Goal: Task Accomplishment & Management: Complete application form

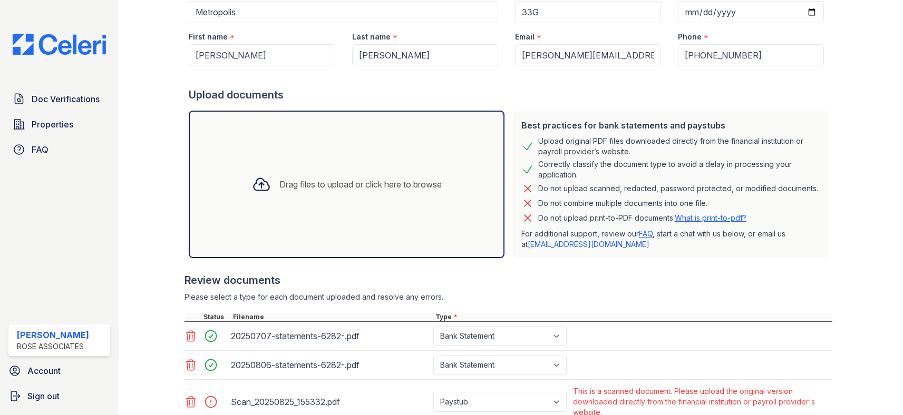
scroll to position [230, 0]
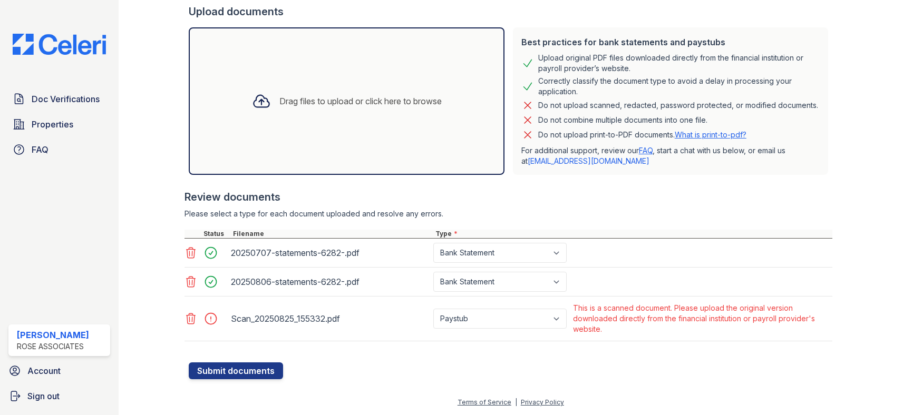
click at [193, 319] on icon at bounding box center [191, 319] width 13 height 13
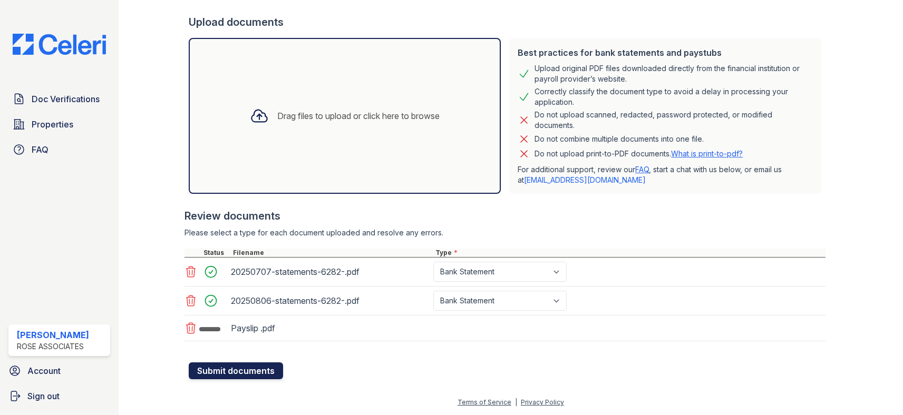
scroll to position [222, 0]
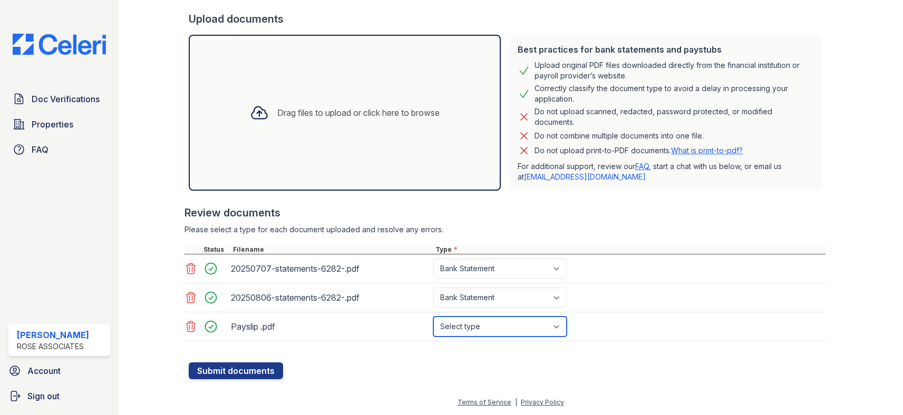
click at [505, 327] on select "Select type Paystub Bank Statement Offer Letter Tax Documents Benefit Award Let…" at bounding box center [499, 327] width 133 height 20
select select "paystub"
click at [433, 317] on select "Select type Paystub Bank Statement Offer Letter Tax Documents Benefit Award Let…" at bounding box center [499, 327] width 133 height 20
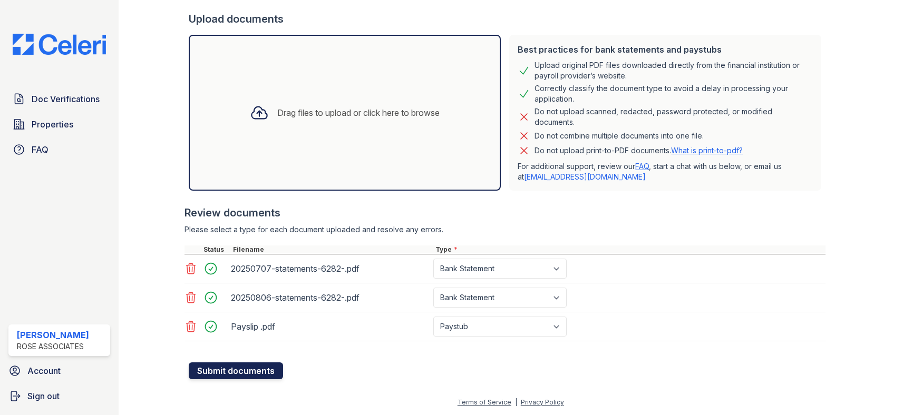
click at [248, 375] on button "Submit documents" at bounding box center [236, 371] width 94 height 17
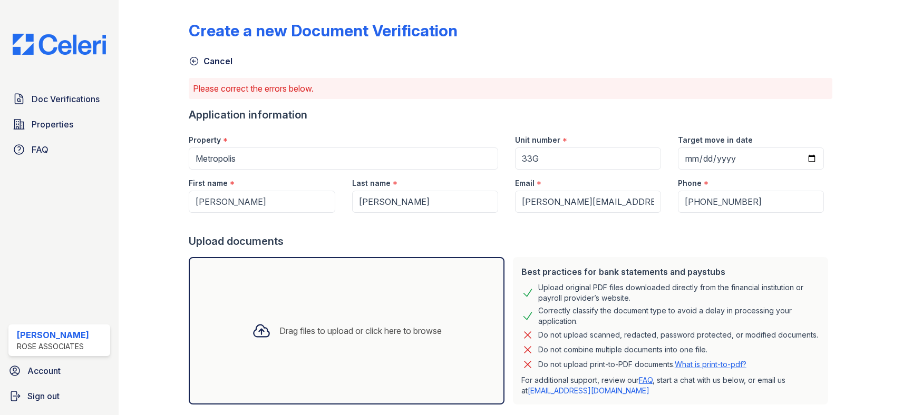
scroll to position [230, 0]
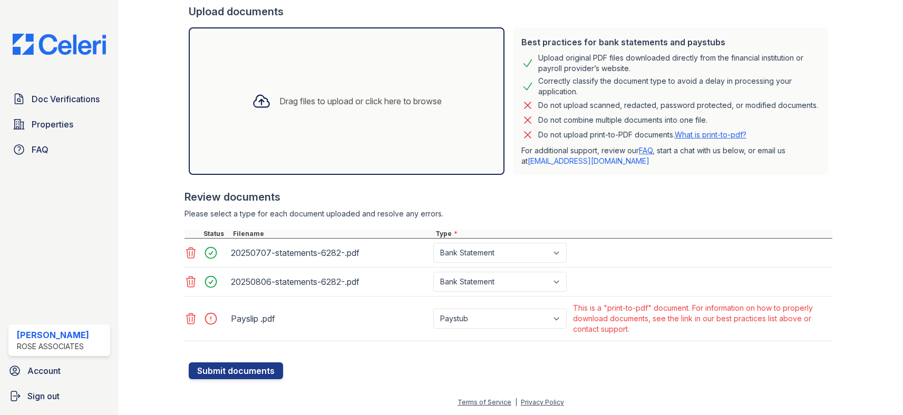
click at [875, 195] on div at bounding box center [859, 76] width 54 height 605
click at [871, 209] on div at bounding box center [859, 76] width 54 height 605
click at [860, 191] on div at bounding box center [859, 76] width 54 height 605
click at [853, 193] on div at bounding box center [859, 76] width 54 height 605
click at [849, 191] on div at bounding box center [859, 76] width 54 height 605
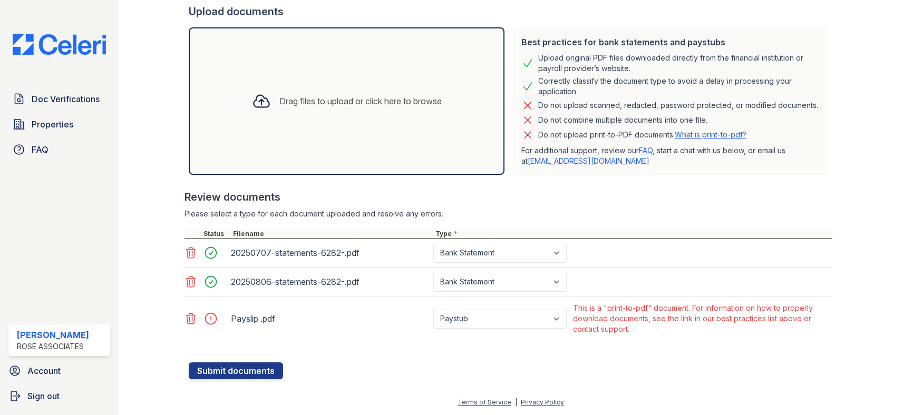
click at [849, 191] on div at bounding box center [859, 76] width 54 height 605
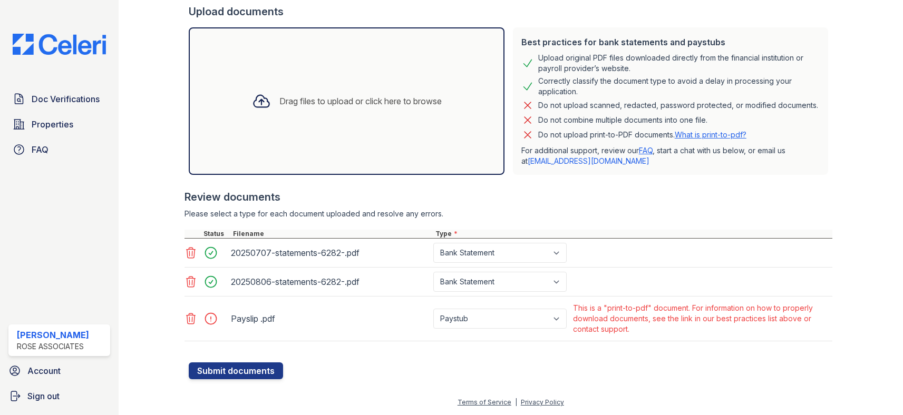
click at [863, 138] on div at bounding box center [859, 76] width 54 height 605
click at [874, 121] on div at bounding box center [859, 76] width 54 height 605
click at [788, 120] on div "Do not combine multiple documents into one file." at bounding box center [670, 120] width 298 height 13
click at [832, 102] on div at bounding box center [859, 76] width 54 height 605
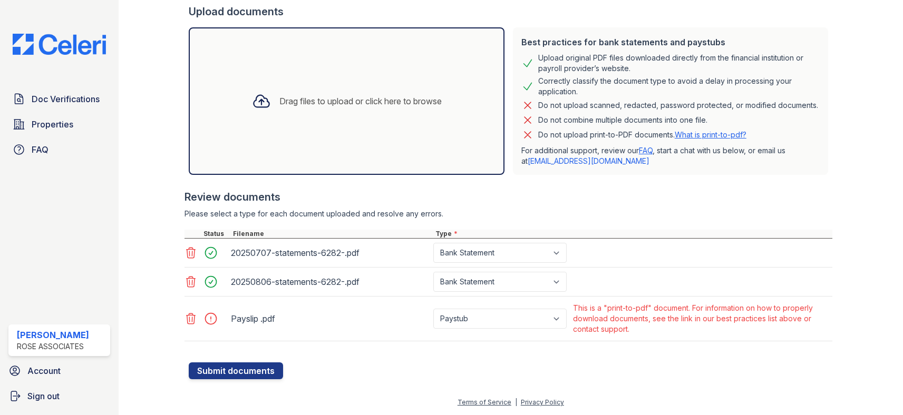
click at [188, 318] on icon at bounding box center [191, 319] width 13 height 13
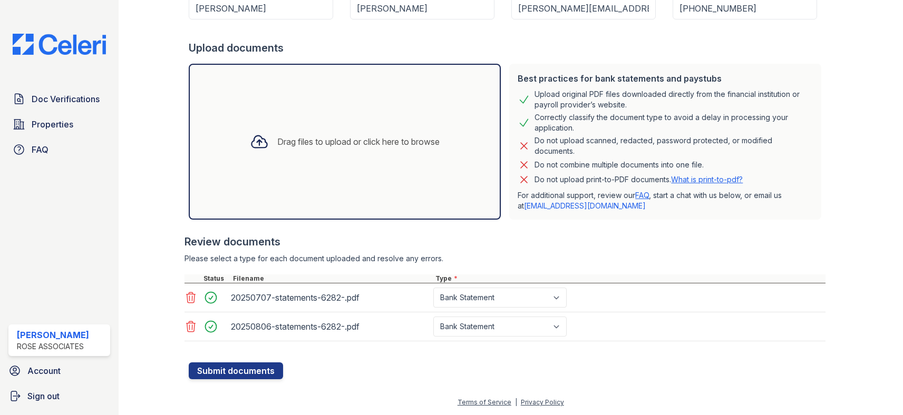
scroll to position [193, 0]
click at [140, 251] on div at bounding box center [162, 95] width 54 height 569
click at [254, 374] on button "Submit documents" at bounding box center [236, 371] width 94 height 17
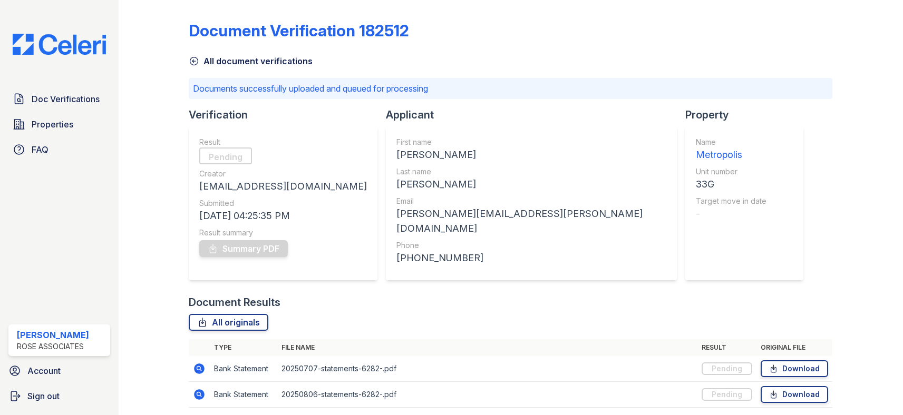
click at [170, 128] on div at bounding box center [162, 211] width 54 height 414
click at [246, 248] on link "Summary PDF" at bounding box center [243, 248] width 89 height 17
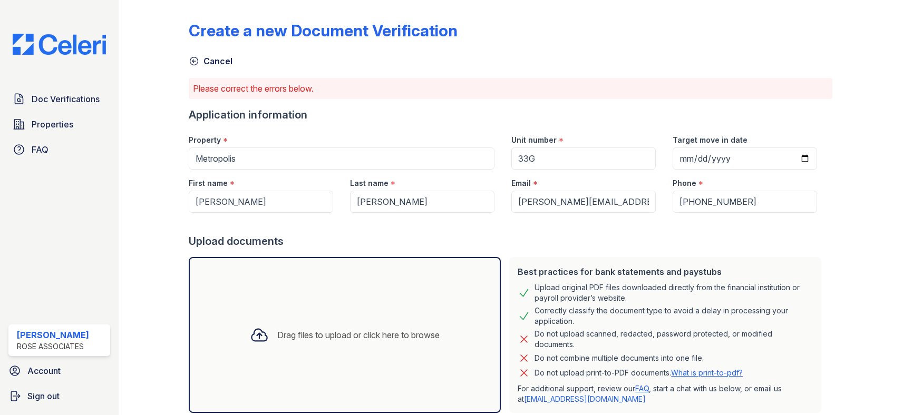
click at [55, 58] on div "Doc Verifications Properties FAQ Justin Scherline Rose Associates Account Sign …" at bounding box center [59, 207] width 119 height 415
click at [67, 47] on img at bounding box center [59, 44] width 110 height 21
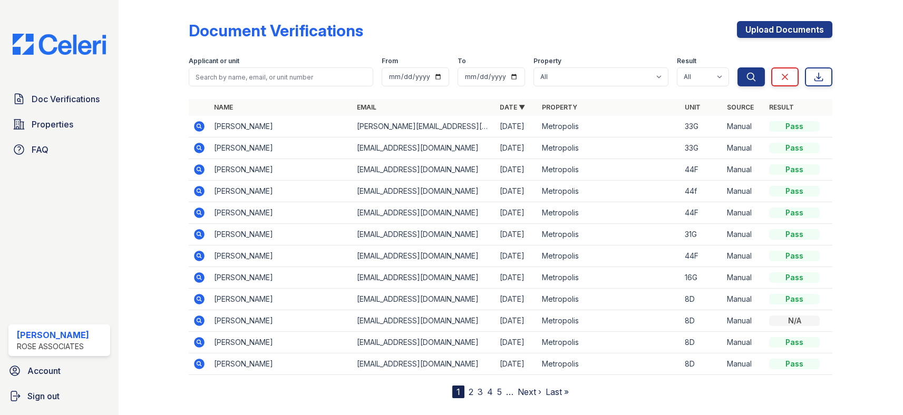
click at [199, 148] on icon at bounding box center [199, 147] width 3 height 3
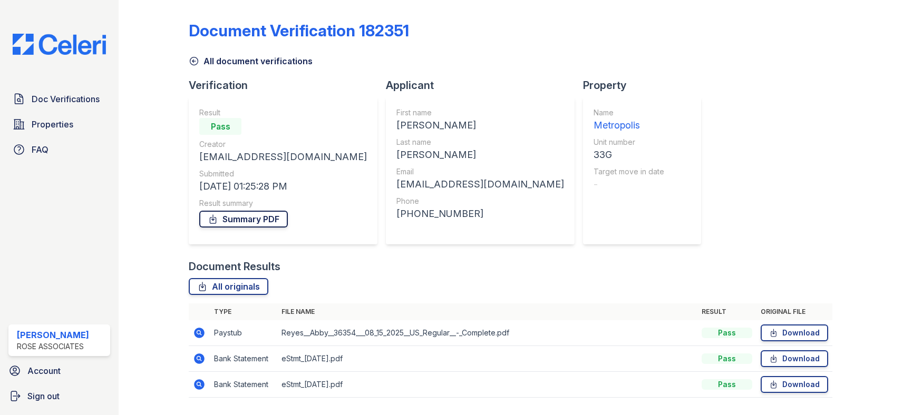
click at [239, 215] on link "Summary PDF" at bounding box center [243, 219] width 89 height 17
